Goal: Task Accomplishment & Management: Manage account settings

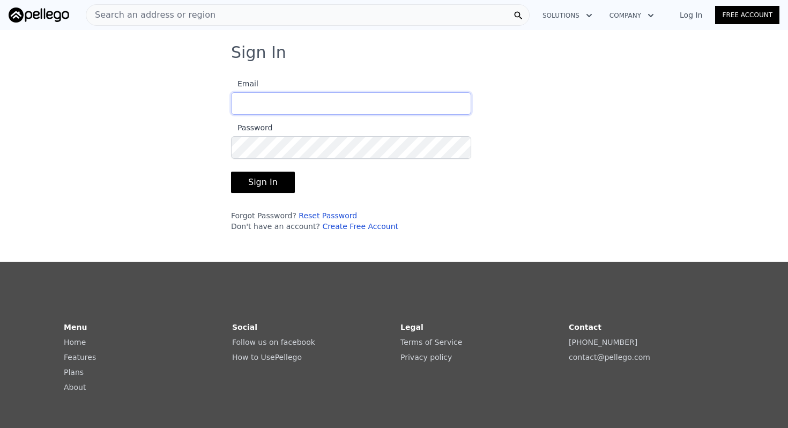
type input "[PERSON_NAME][EMAIL_ADDRESS][PERSON_NAME][DOMAIN_NAME]"
click at [270, 190] on button "Sign In" at bounding box center [263, 182] width 64 height 21
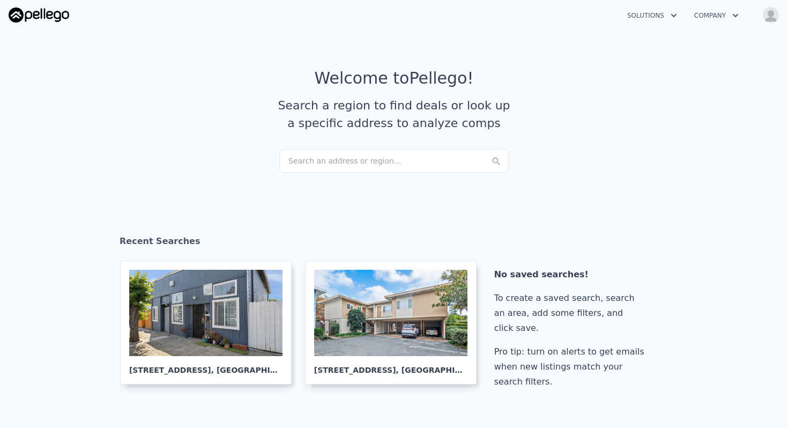
click at [740, 12] on icon "button" at bounding box center [735, 15] width 11 height 13
click at [732, 37] on link "About Pellego" at bounding box center [746, 41] width 120 height 19
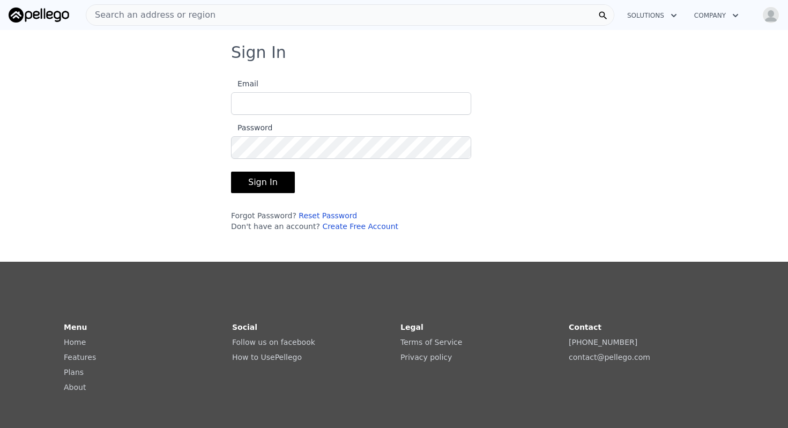
click at [763, 15] on img "button" at bounding box center [770, 14] width 17 height 17
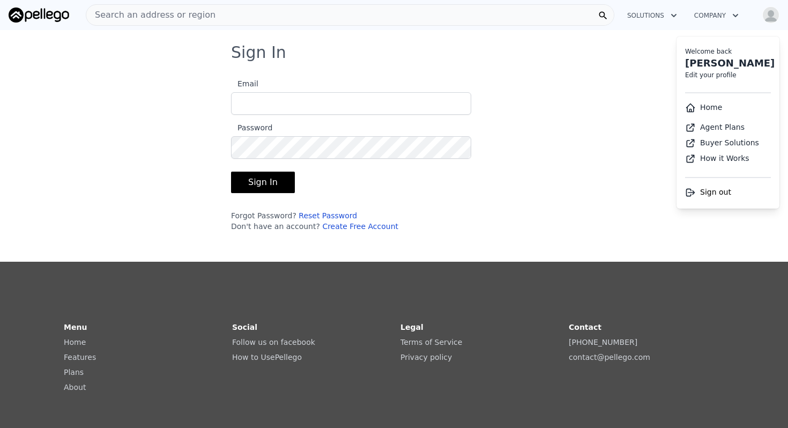
click at [713, 80] on li "Welcome back Angela Lee Edit your profile" at bounding box center [728, 61] width 103 height 45
click at [713, 72] on link "Edit your profile" at bounding box center [710, 75] width 51 height 8
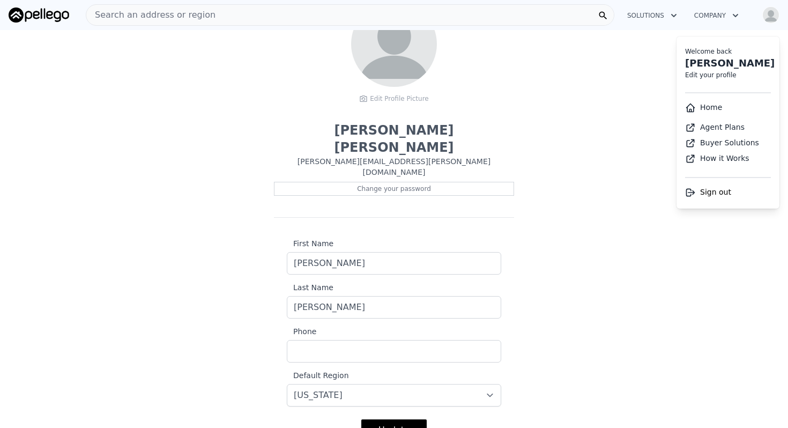
scroll to position [141, 0]
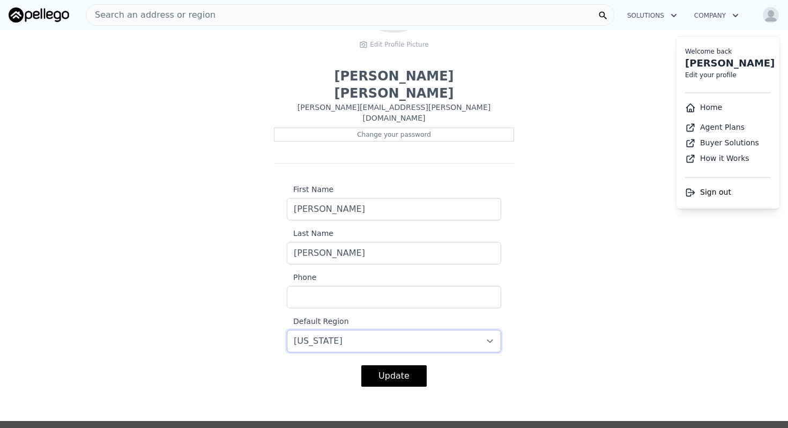
click at [376, 330] on select "-- select -- California Washington Florida Illinois Texas Colorado" at bounding box center [394, 341] width 214 height 23
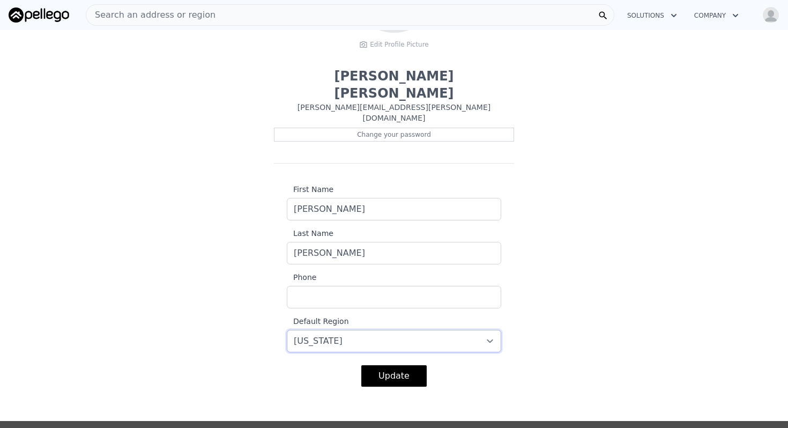
select select "6"
click at [287, 330] on select "-- select -- California Washington Florida Illinois Texas Colorado" at bounding box center [394, 341] width 214 height 23
click at [396, 365] on button "Update" at bounding box center [393, 375] width 65 height 21
click at [774, 9] on img "button" at bounding box center [770, 14] width 17 height 17
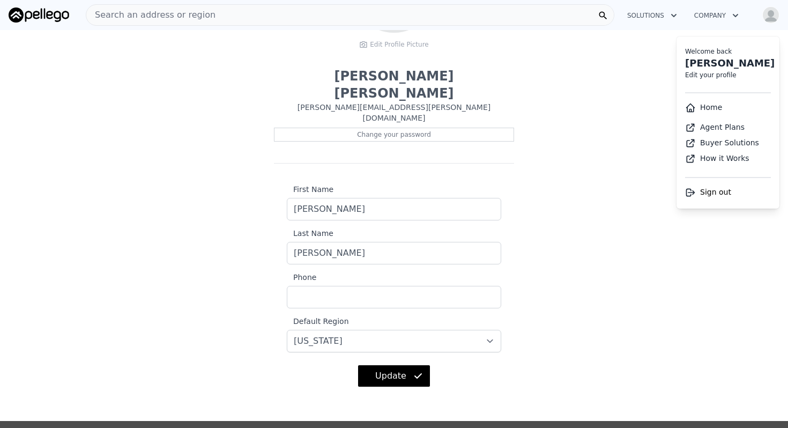
click at [716, 102] on li "Home" at bounding box center [728, 108] width 103 height 20
click at [712, 106] on link "Home" at bounding box center [703, 107] width 37 height 9
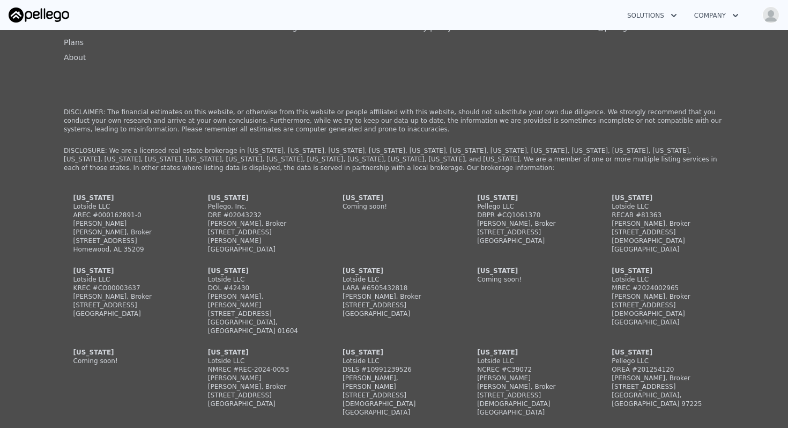
scroll to position [1117, 0]
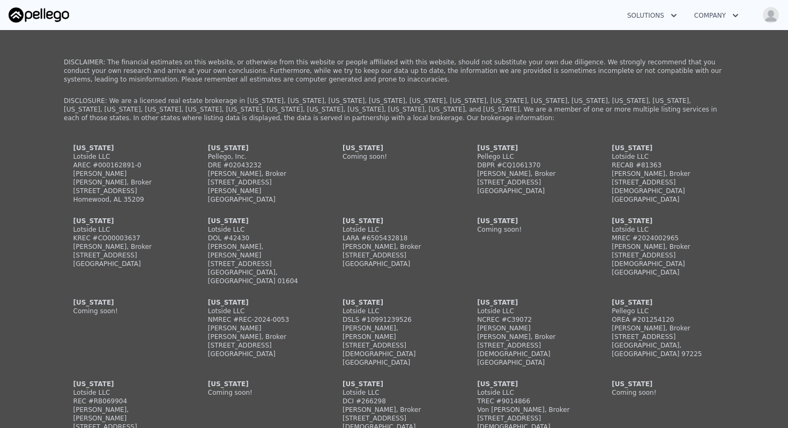
click at [246, 165] on div "DRE #02043232" at bounding box center [259, 165] width 103 height 9
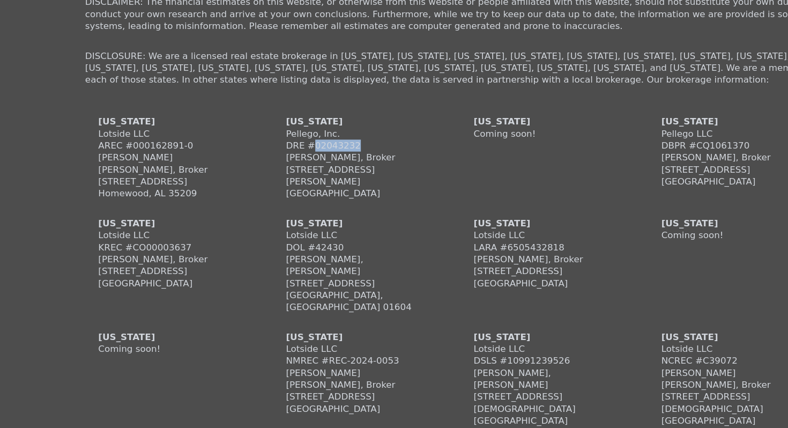
copy div "02043232"
click at [222, 153] on div "Pellego, Inc." at bounding box center [259, 156] width 103 height 9
copy div "Pellego, Inc."
